Goal: Obtain resource: Obtain resource

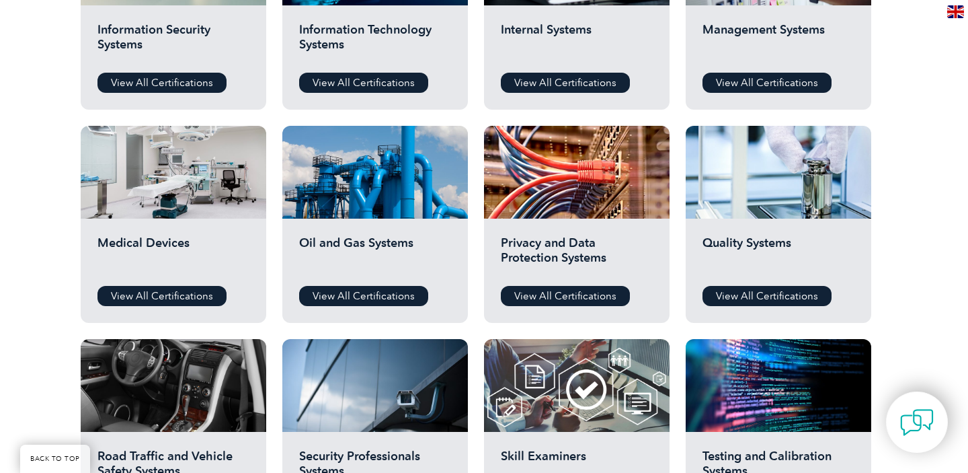
scroll to position [810, 0]
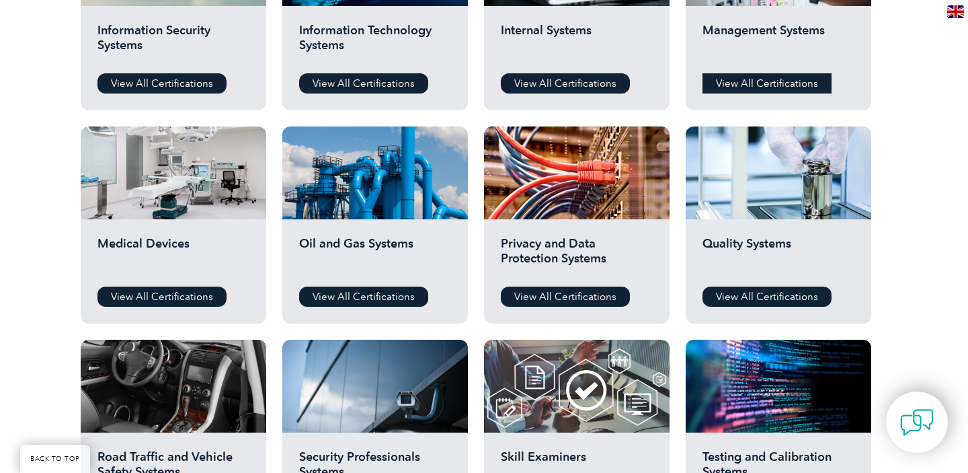
click at [766, 88] on link "View All Certifications" at bounding box center [767, 83] width 129 height 20
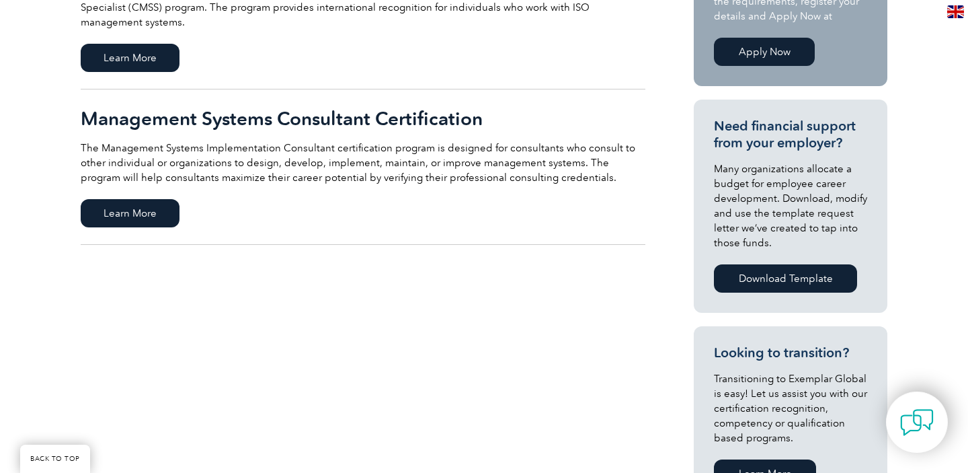
scroll to position [420, 0]
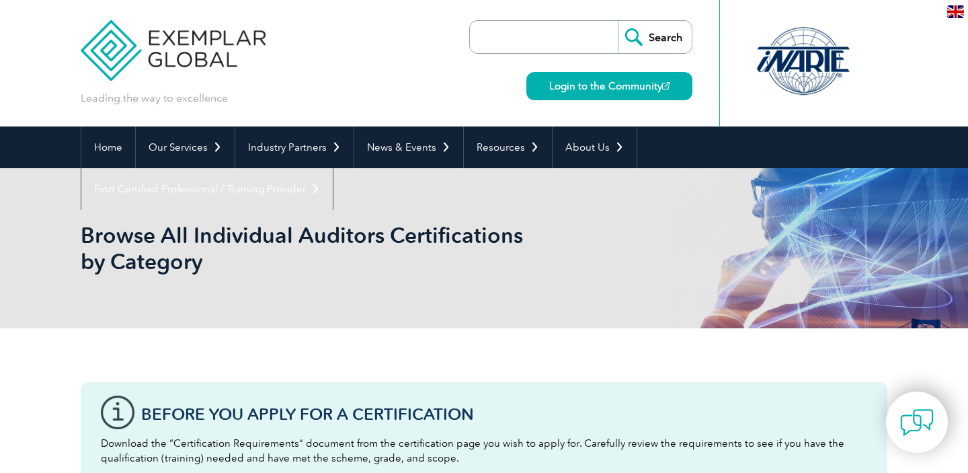
click at [531, 42] on input "search" at bounding box center [547, 37] width 141 height 32
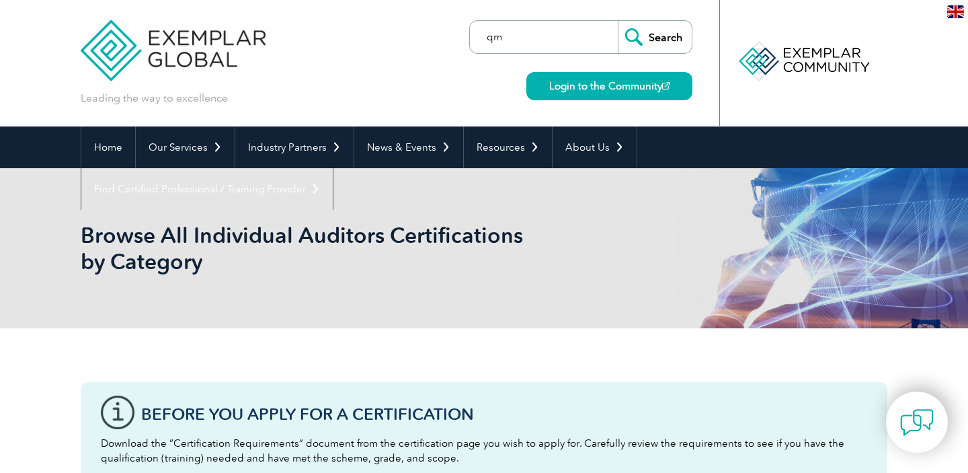
type input "qm"
click at [618, 21] on input "Search" at bounding box center [655, 37] width 74 height 32
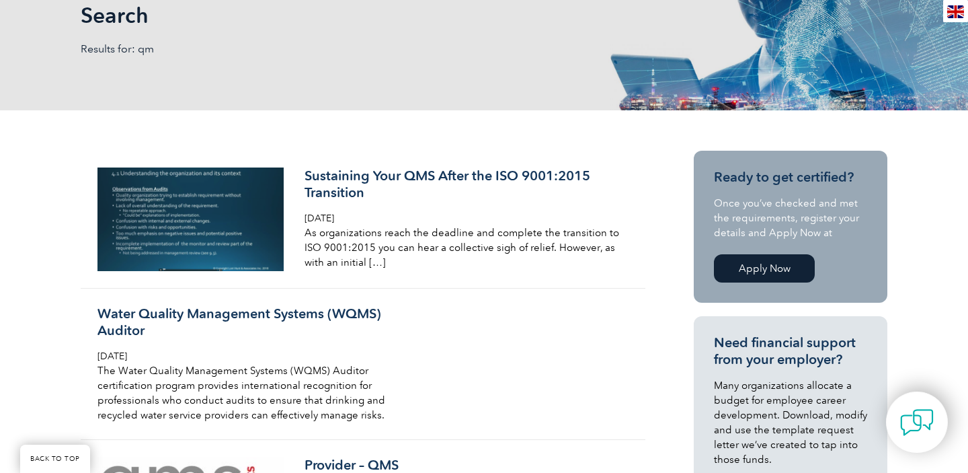
scroll to position [227, 0]
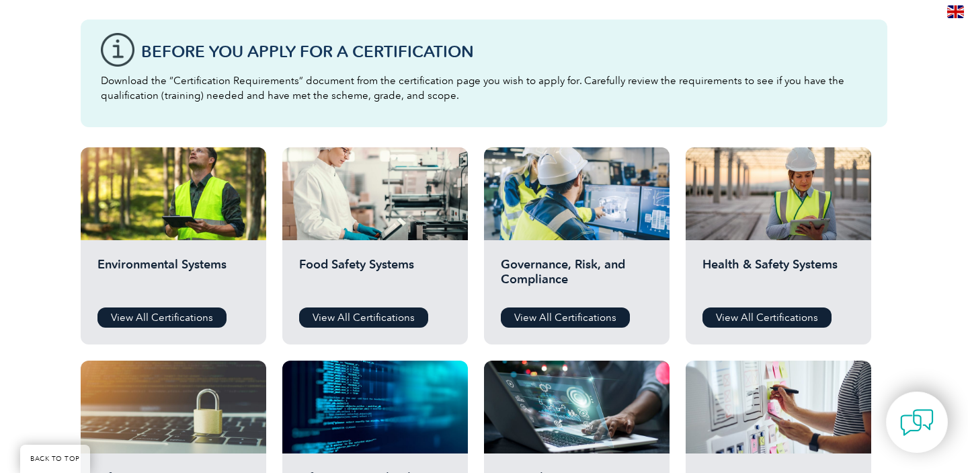
scroll to position [371, 0]
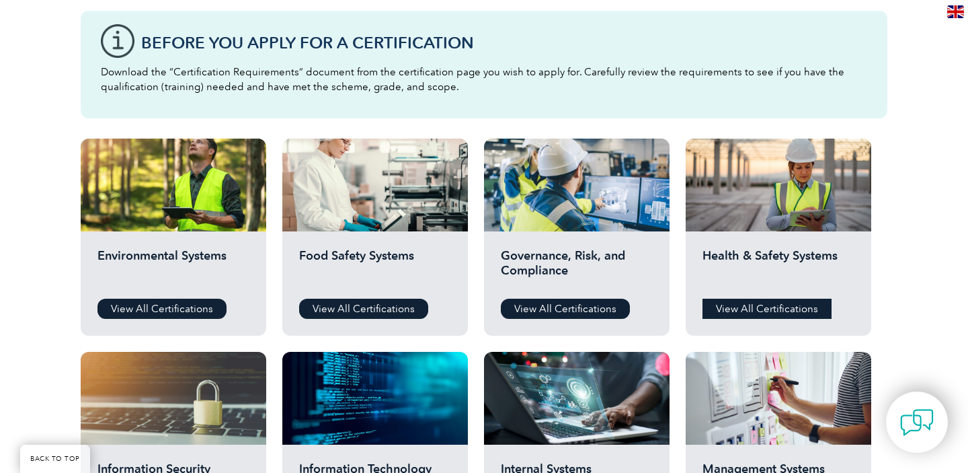
click at [726, 311] on link "View All Certifications" at bounding box center [767, 309] width 129 height 20
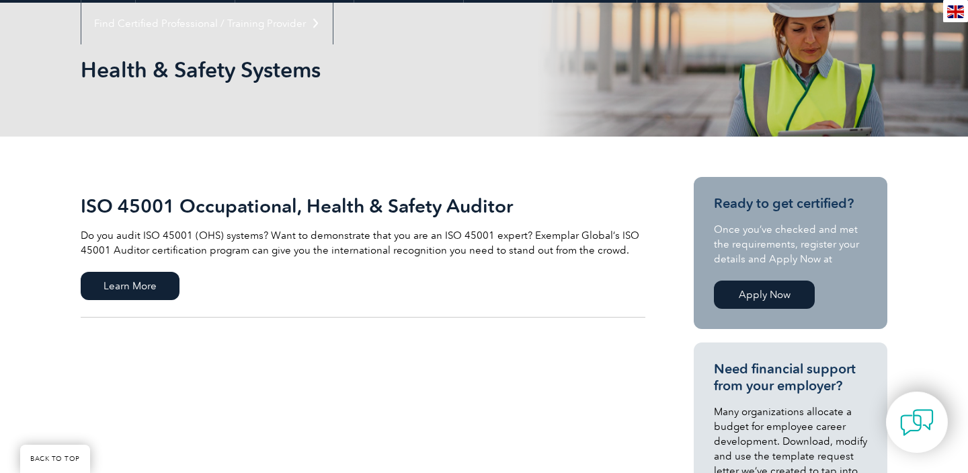
scroll to position [177, 0]
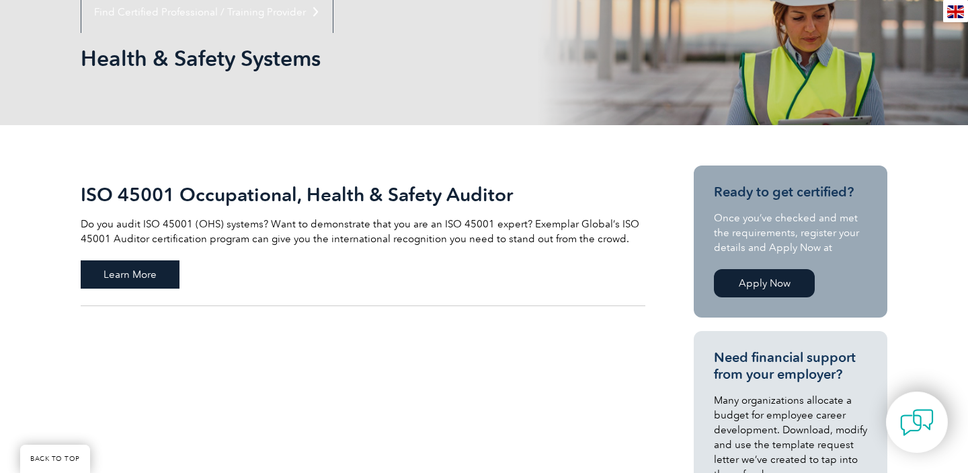
click at [159, 270] on span "Learn More" at bounding box center [130, 274] width 99 height 28
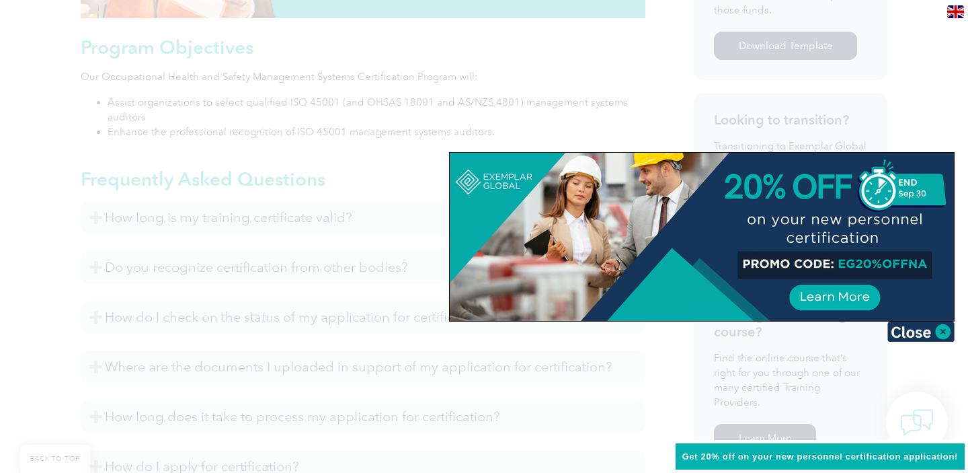
scroll to position [738, 0]
click at [929, 331] on img at bounding box center [921, 331] width 67 height 20
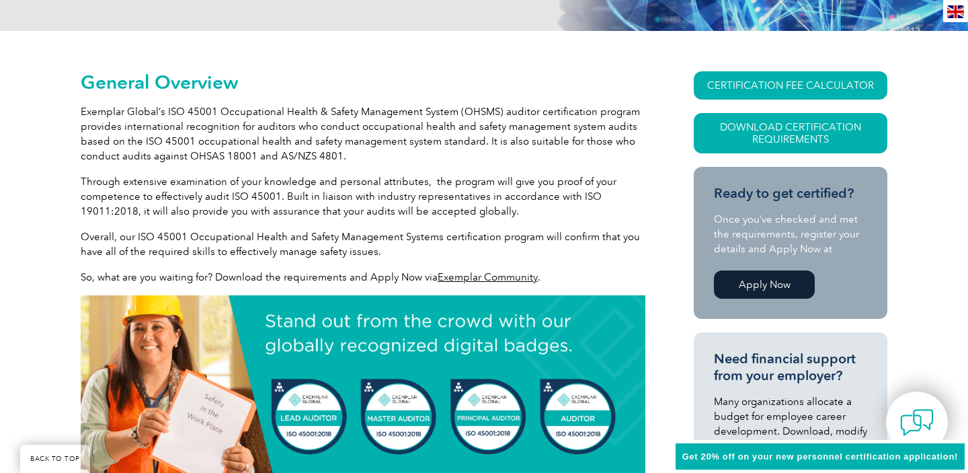
scroll to position [262, 0]
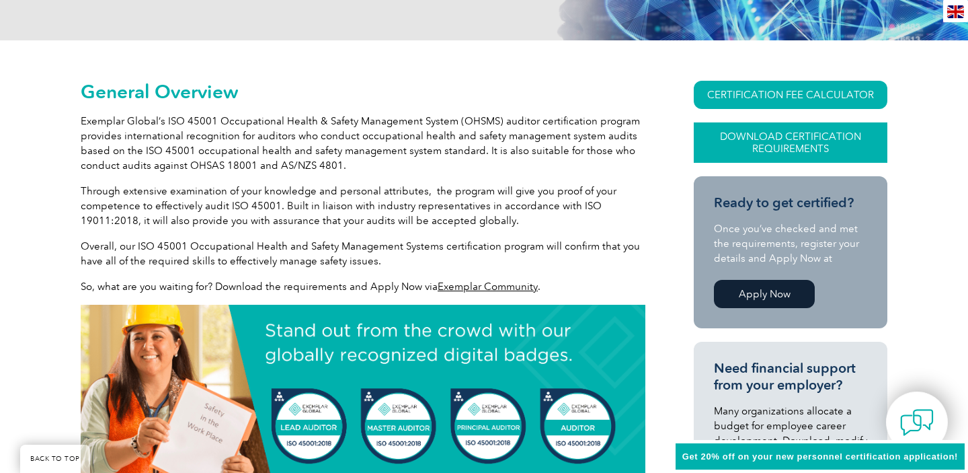
click at [787, 151] on link "Download Certification Requirements" at bounding box center [791, 142] width 194 height 40
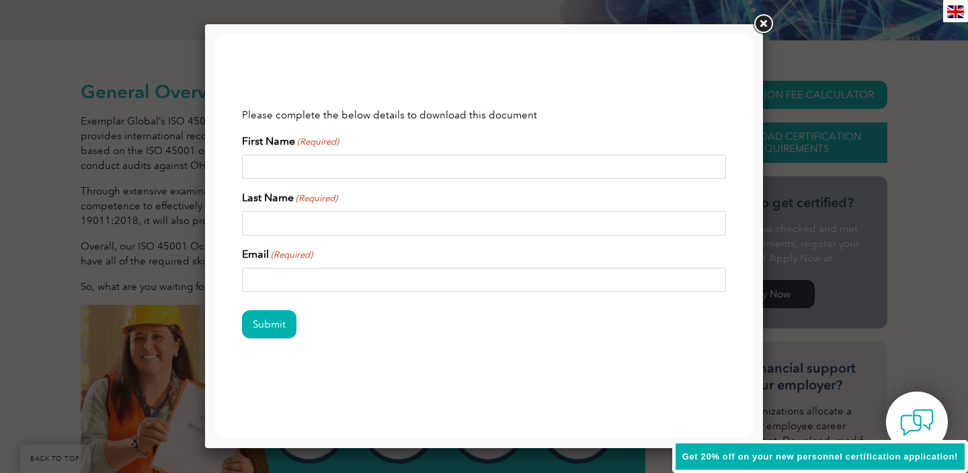
scroll to position [0, 0]
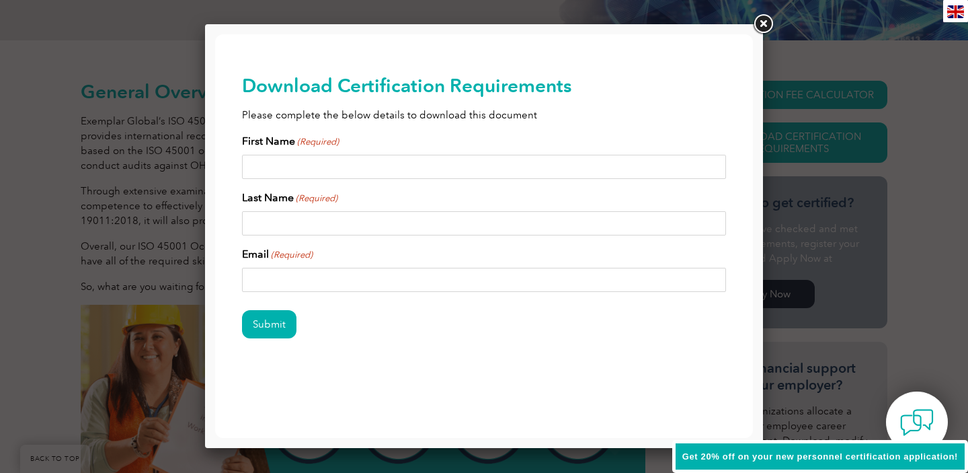
click at [765, 27] on link at bounding box center [763, 24] width 24 height 24
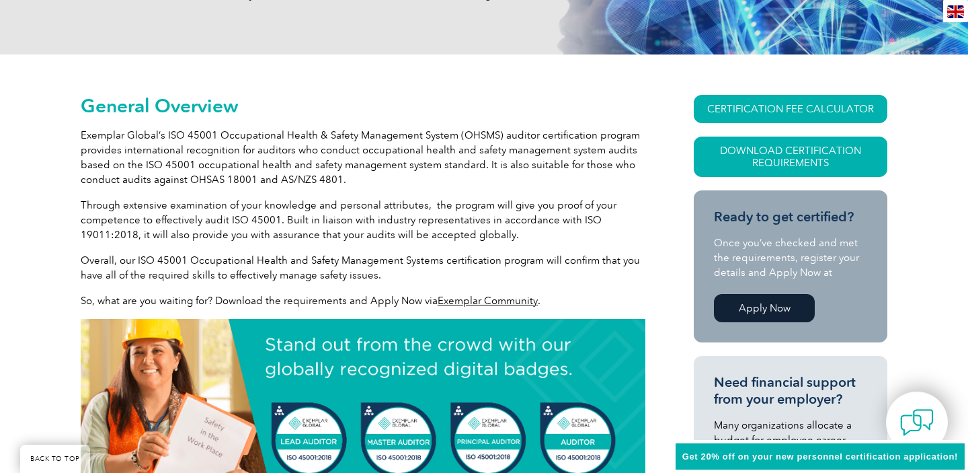
scroll to position [241, 0]
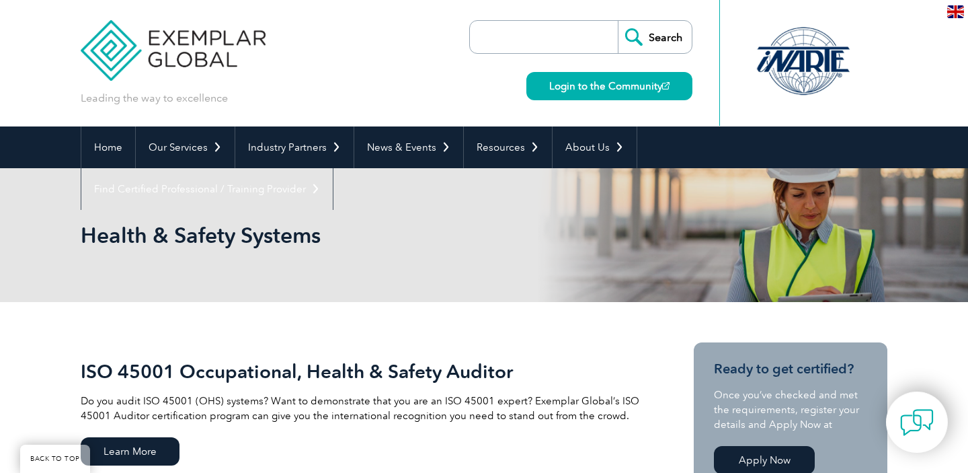
scroll to position [177, 0]
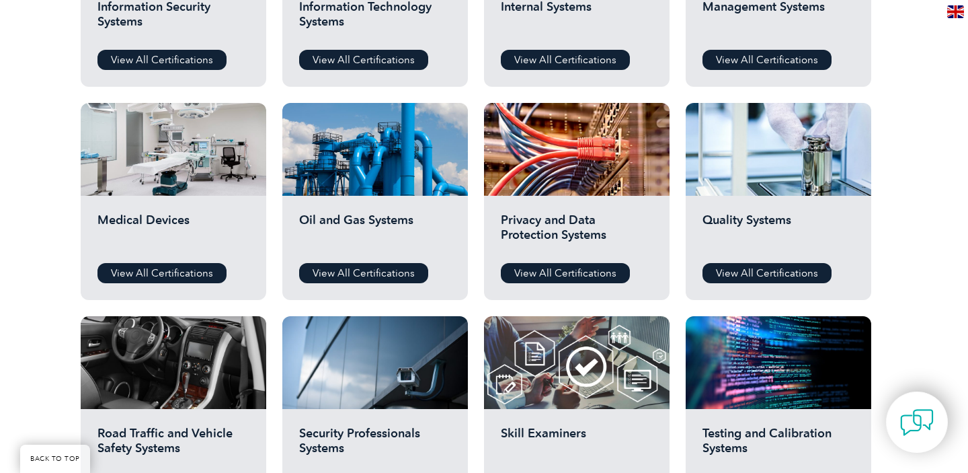
scroll to position [849, 0]
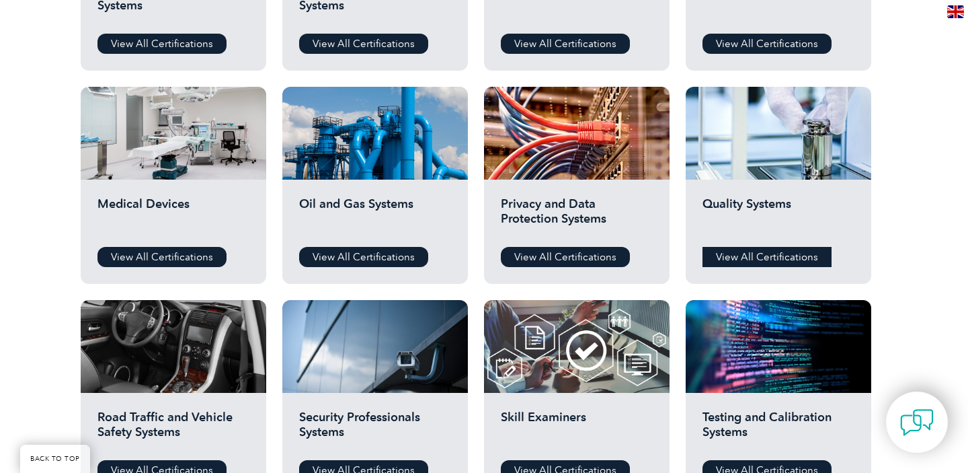
click at [725, 260] on link "View All Certifications" at bounding box center [767, 257] width 129 height 20
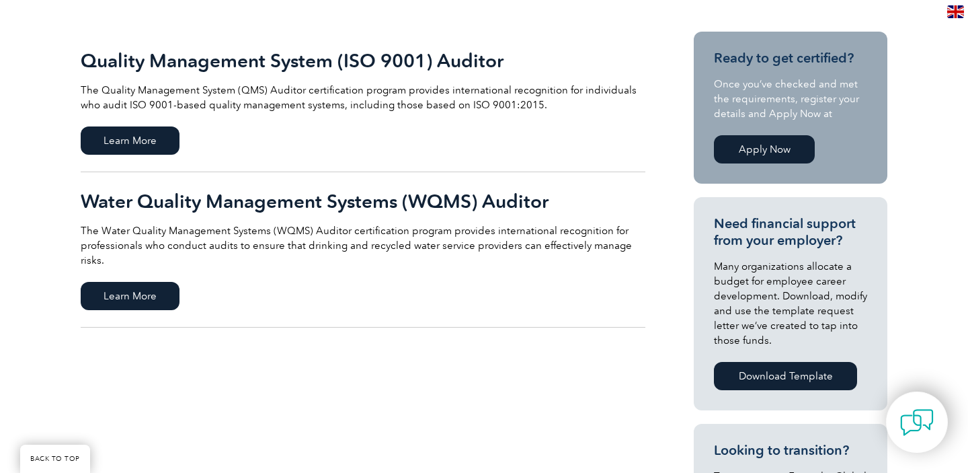
scroll to position [326, 0]
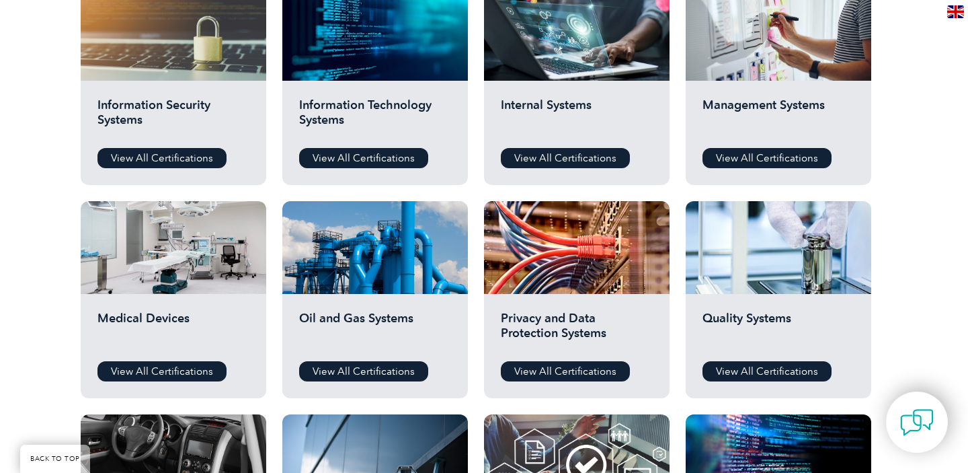
scroll to position [732, 0]
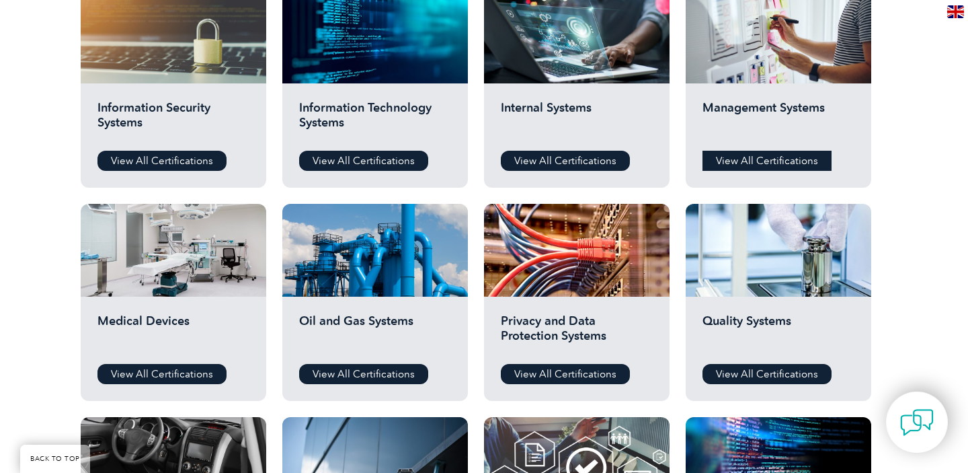
click at [757, 163] on link "View All Certifications" at bounding box center [767, 161] width 129 height 20
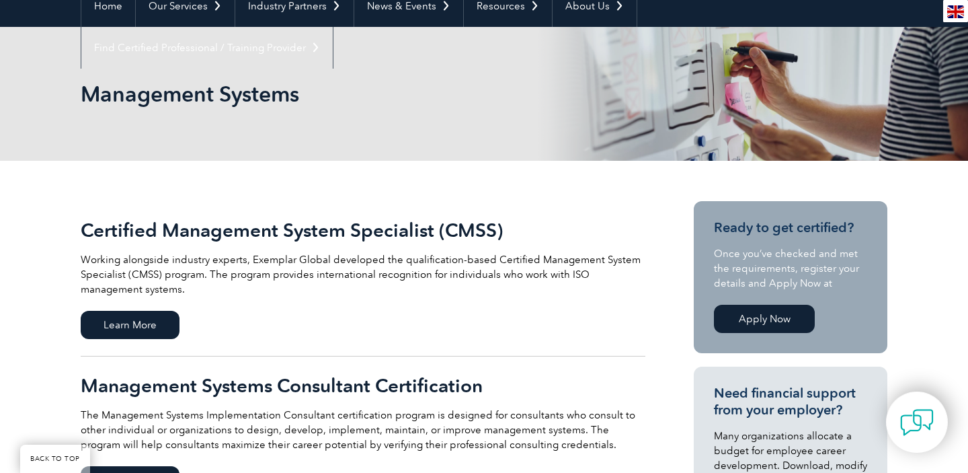
scroll to position [208, 0]
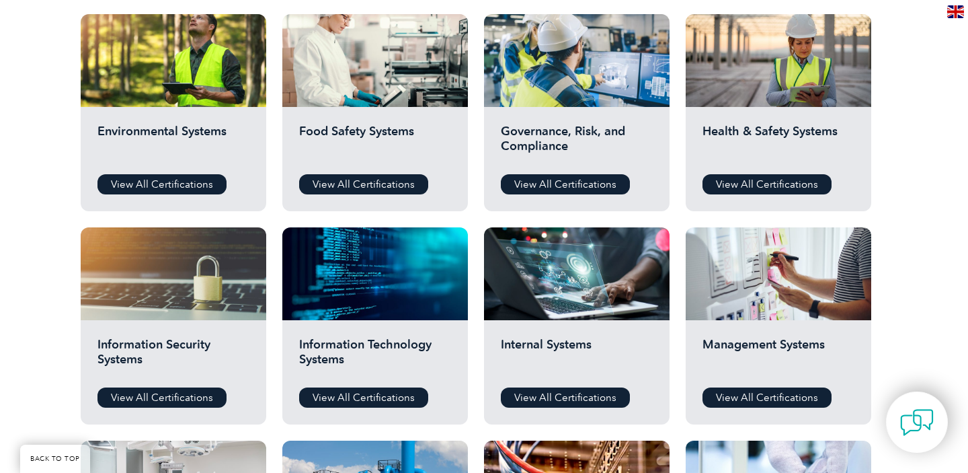
scroll to position [494, 0]
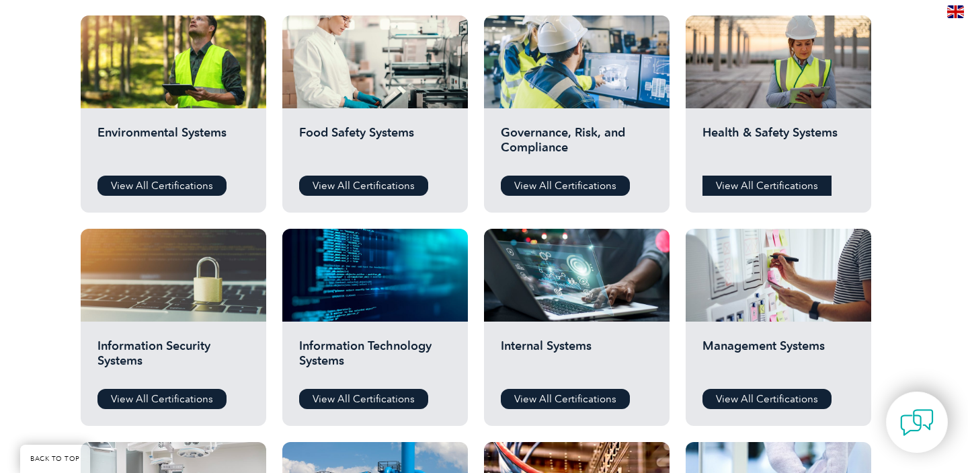
click at [740, 192] on link "View All Certifications" at bounding box center [767, 185] width 129 height 20
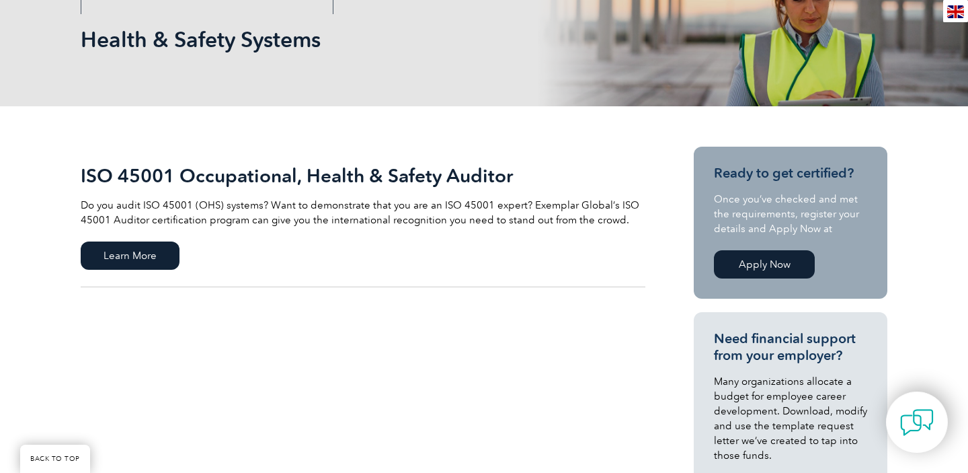
scroll to position [204, 0]
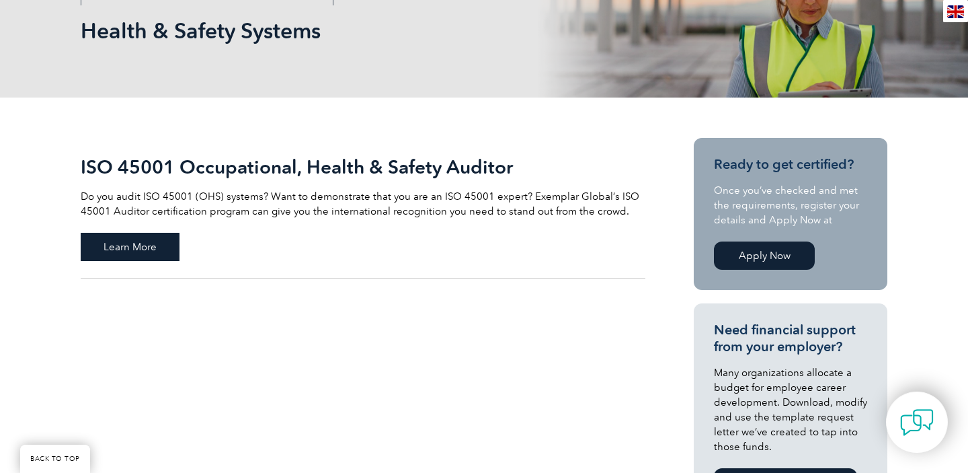
click at [162, 247] on span "Learn More" at bounding box center [130, 247] width 99 height 28
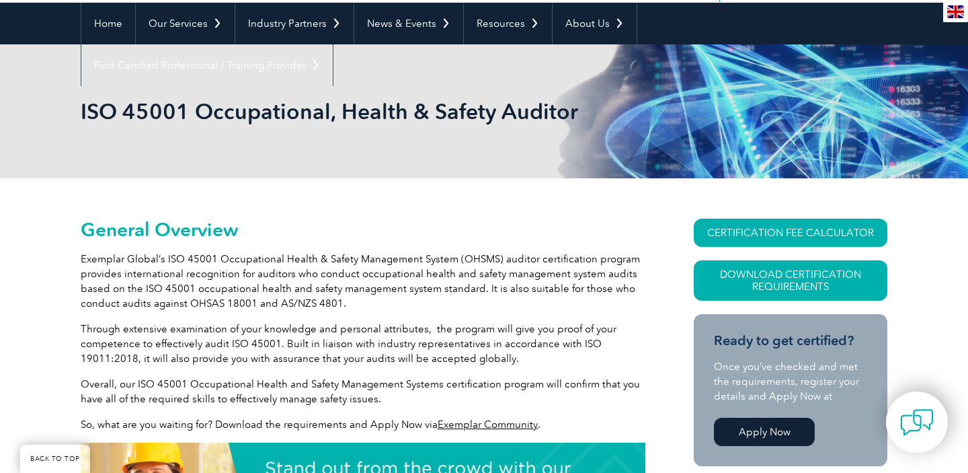
scroll to position [136, 0]
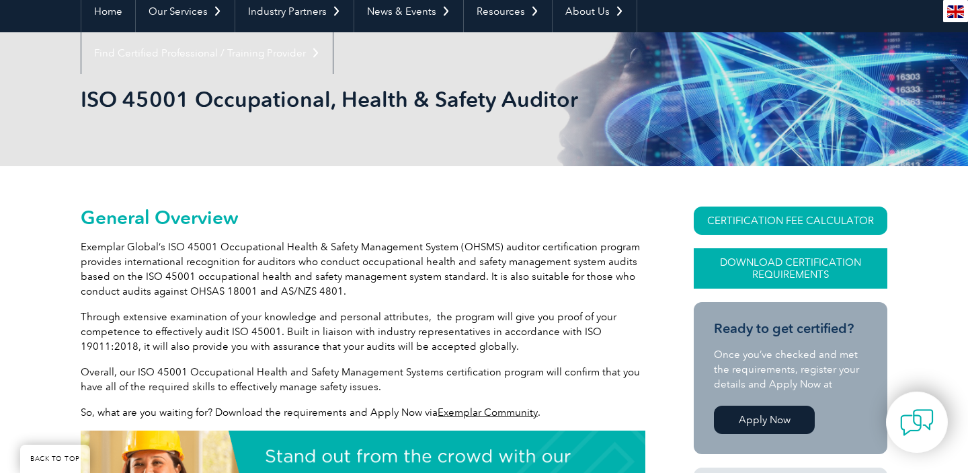
click at [790, 263] on link "Download Certification Requirements" at bounding box center [791, 268] width 194 height 40
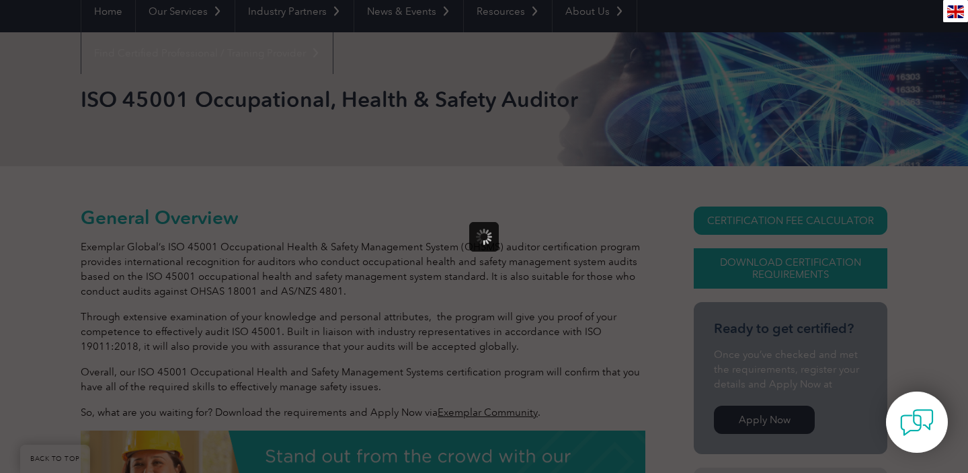
scroll to position [0, 0]
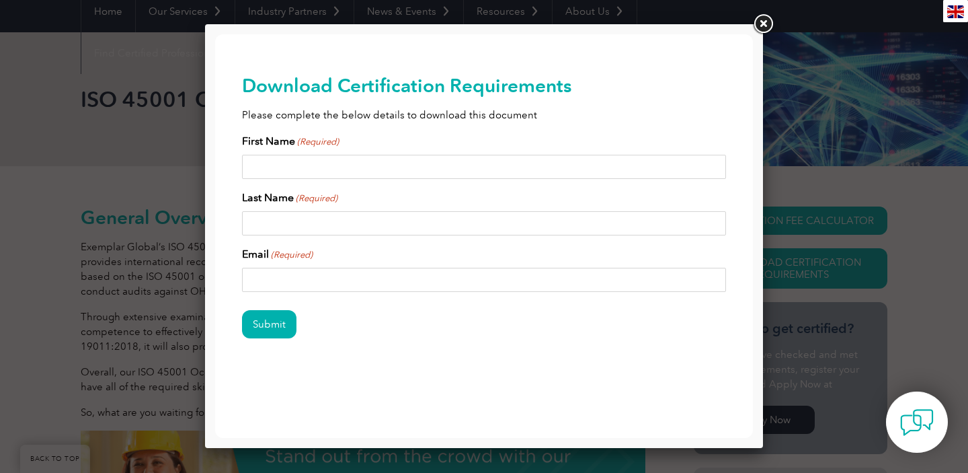
click at [353, 168] on input "First Name (Required)" at bounding box center [484, 167] width 484 height 24
type input "[PERSON_NAME]"
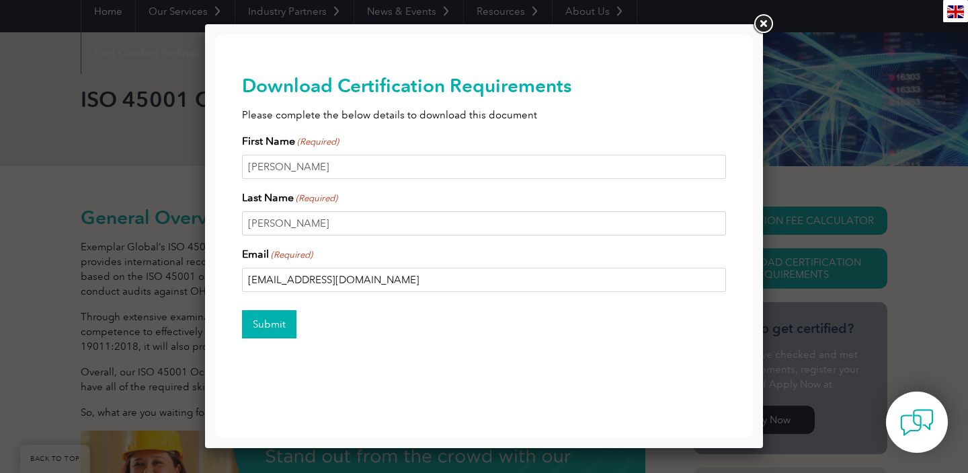
type input "[EMAIL_ADDRESS][DOMAIN_NAME]"
click at [273, 323] on input "Submit" at bounding box center [269, 324] width 54 height 28
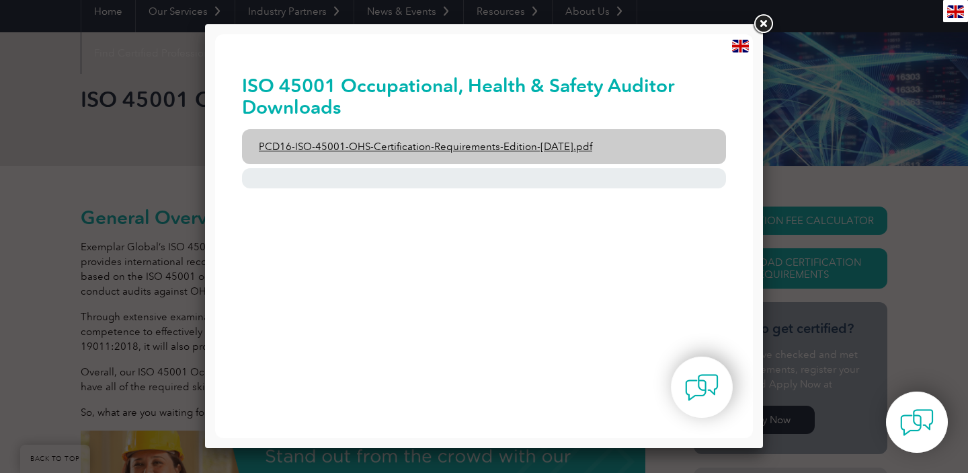
click at [412, 146] on link "PCD16-ISO-45001-OHS-Certification-Requirements-Edition-[DATE].pdf" at bounding box center [484, 146] width 484 height 35
